Goal: Find specific page/section: Find specific page/section

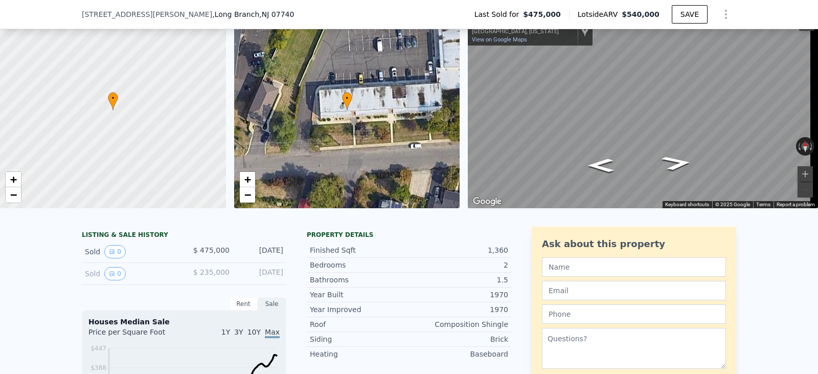
scroll to position [66, 0]
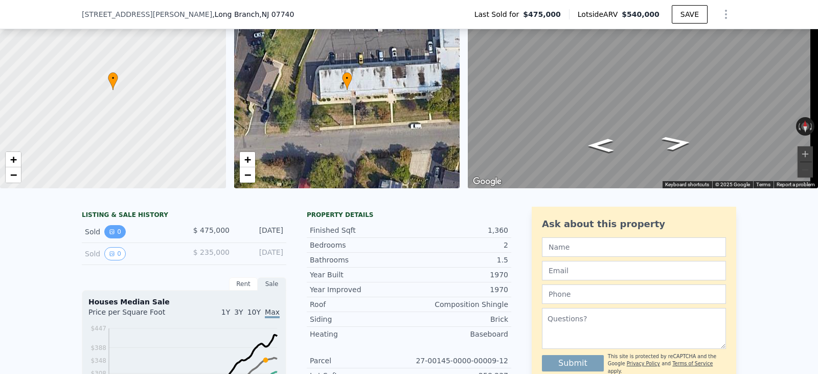
click at [113, 238] on button "0" at bounding box center [114, 231] width 21 height 13
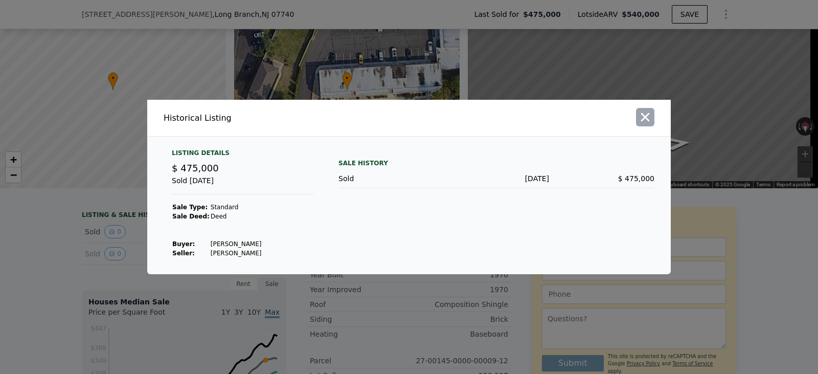
click at [651, 117] on icon "button" at bounding box center [645, 117] width 14 height 14
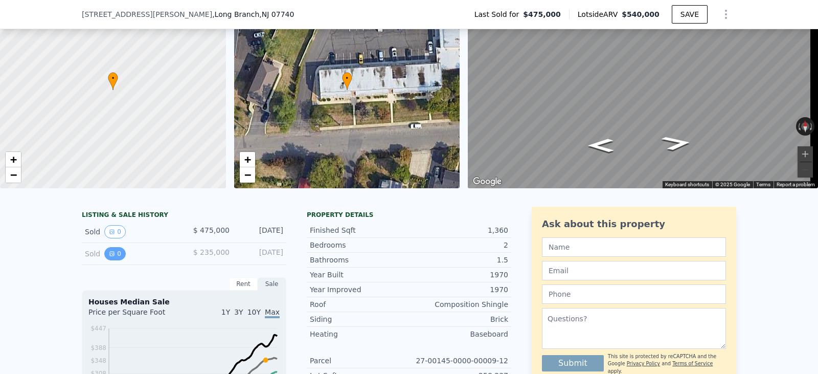
click at [109, 257] on icon "View historical data" at bounding box center [112, 253] width 6 height 6
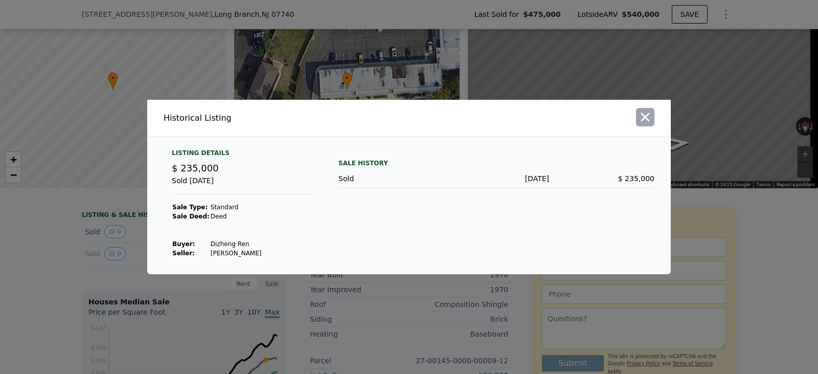
click at [647, 125] on button "button" at bounding box center [645, 117] width 18 height 18
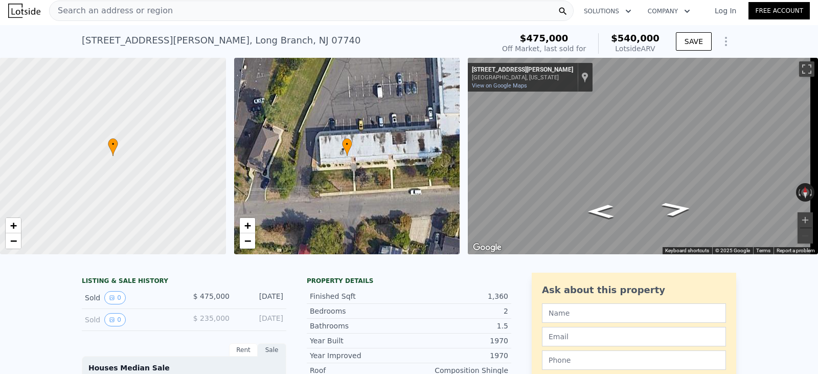
scroll to position [0, 0]
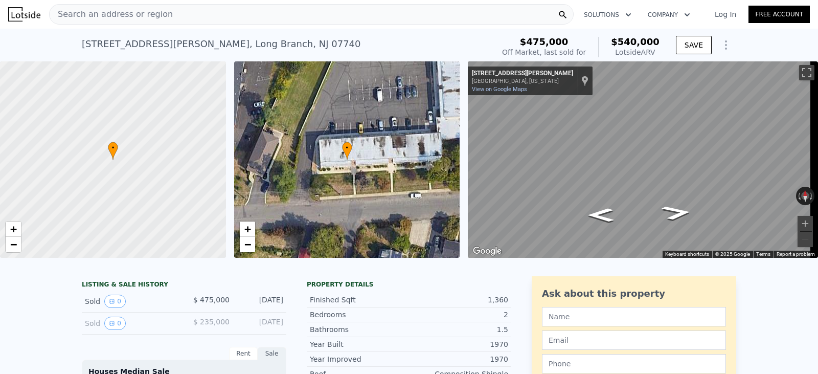
click at [721, 49] on icon "Show Options" at bounding box center [726, 45] width 12 height 12
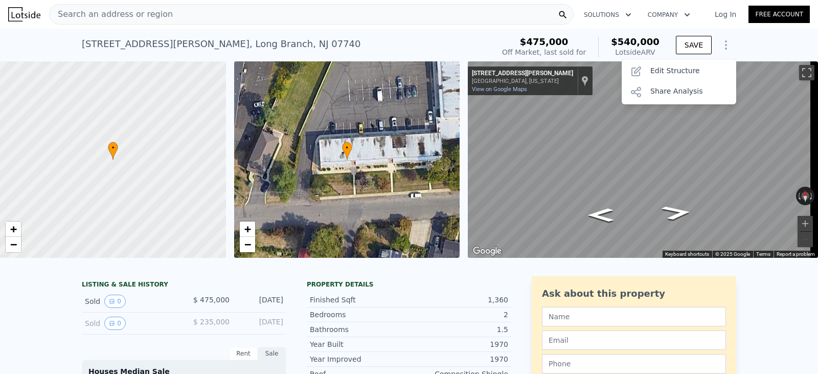
click at [221, 22] on div "Search an address or region" at bounding box center [311, 14] width 524 height 20
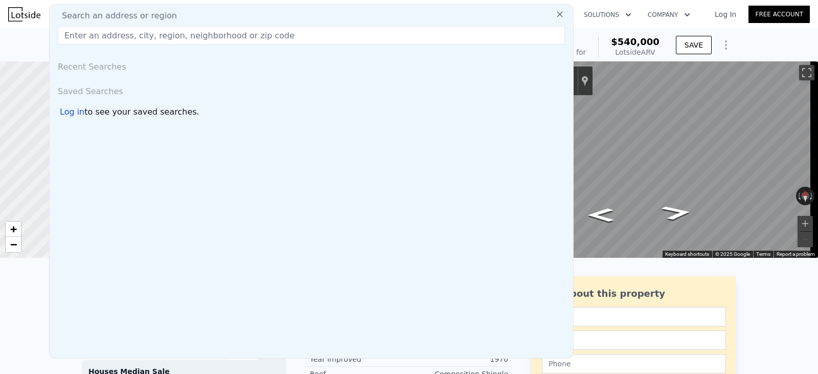
type input "460 Ocean Blvd Apt M, Long Branch, NJ 07740"
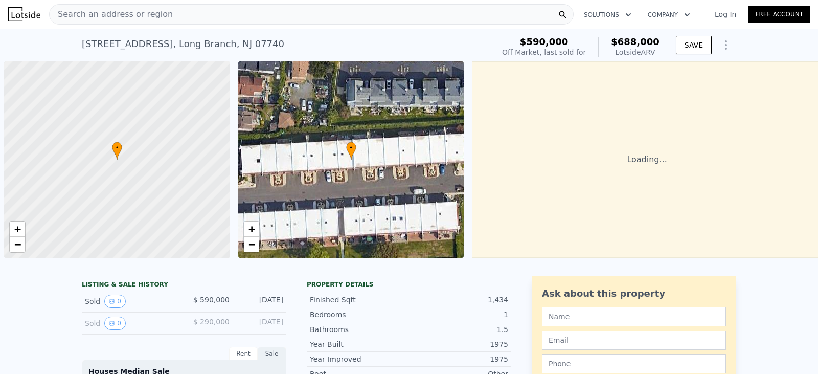
scroll to position [0, 4]
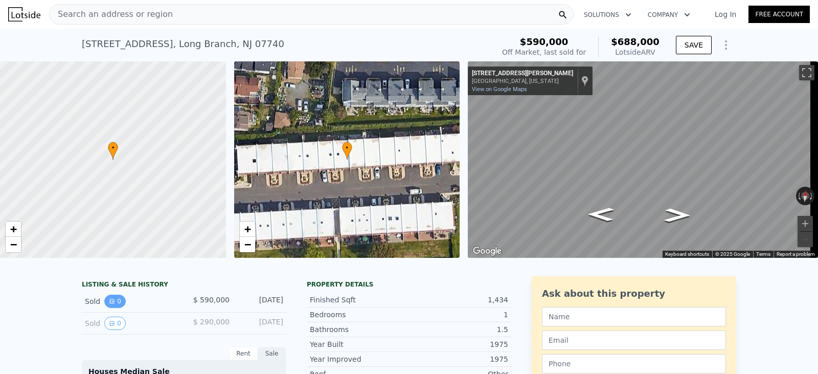
click at [115, 305] on button "0" at bounding box center [114, 300] width 21 height 13
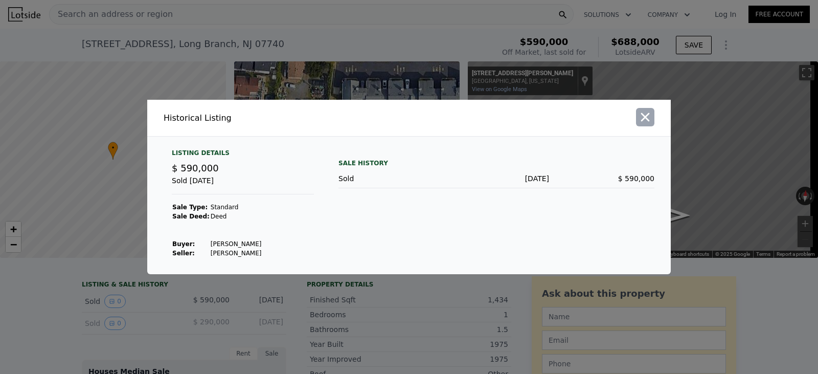
click at [643, 117] on icon "button" at bounding box center [645, 117] width 14 height 14
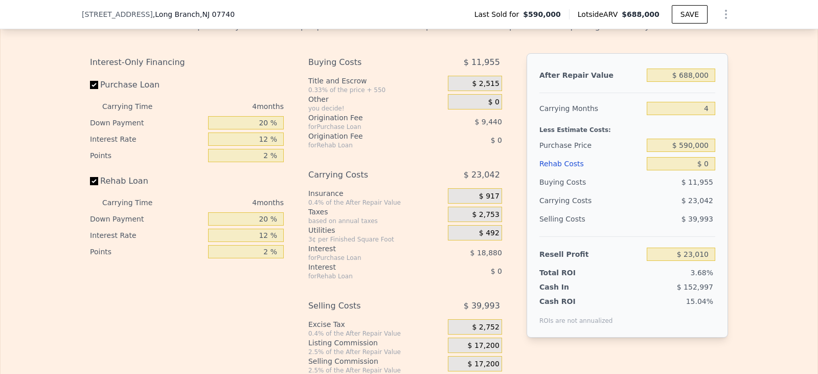
scroll to position [1530, 0]
